Goal: Information Seeking & Learning: Learn about a topic

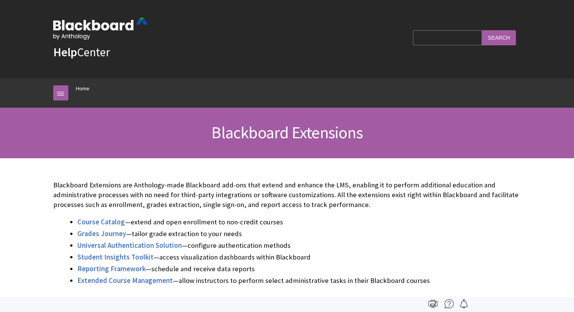
scroll to position [738, 0]
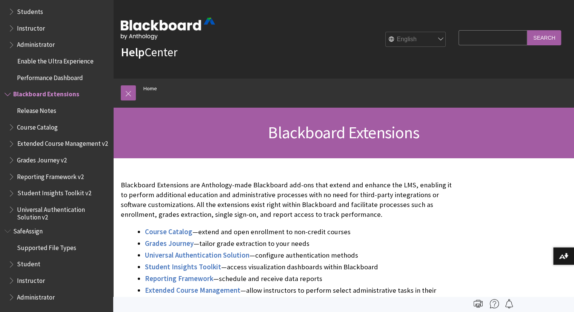
click at [152, 176] on div "Blackboard Extensions are Anthology-made Blackboard add-ons that extend and enh…" at bounding box center [288, 243] width 334 height 140
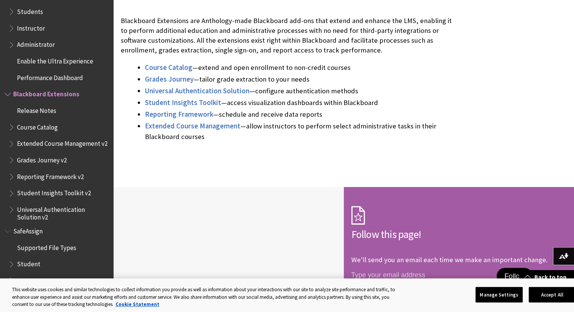
scroll to position [163, 0]
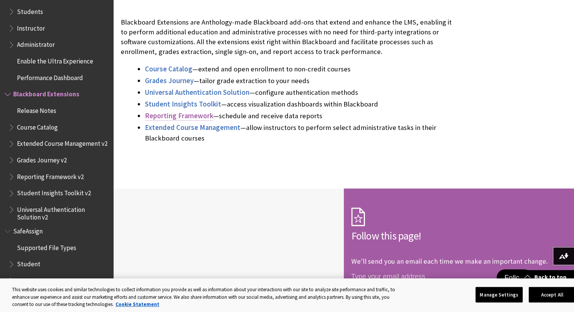
click at [169, 118] on span "Reporting Framework" at bounding box center [179, 115] width 68 height 9
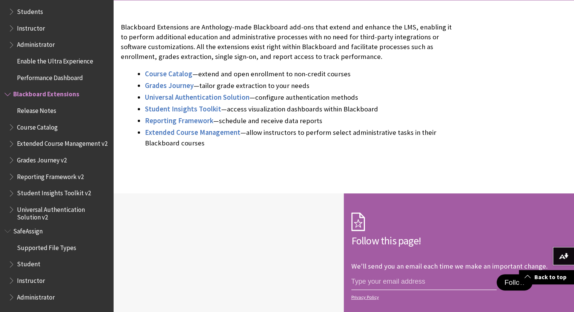
scroll to position [214, 0]
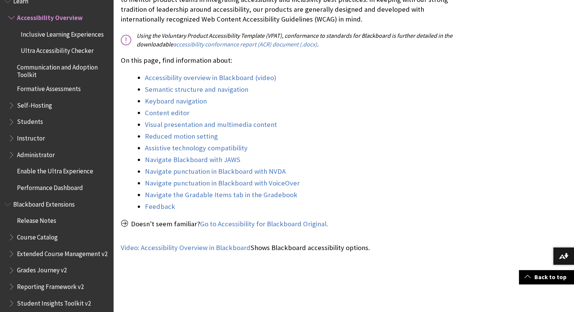
scroll to position [238, 0]
click at [182, 90] on link "Semantic structure and navigation" at bounding box center [196, 88] width 103 height 9
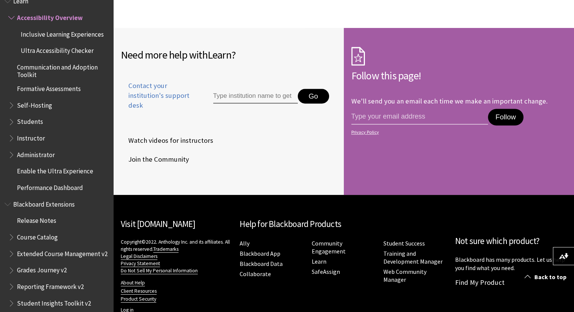
scroll to position [3465, 0]
